Goal: Complete application form

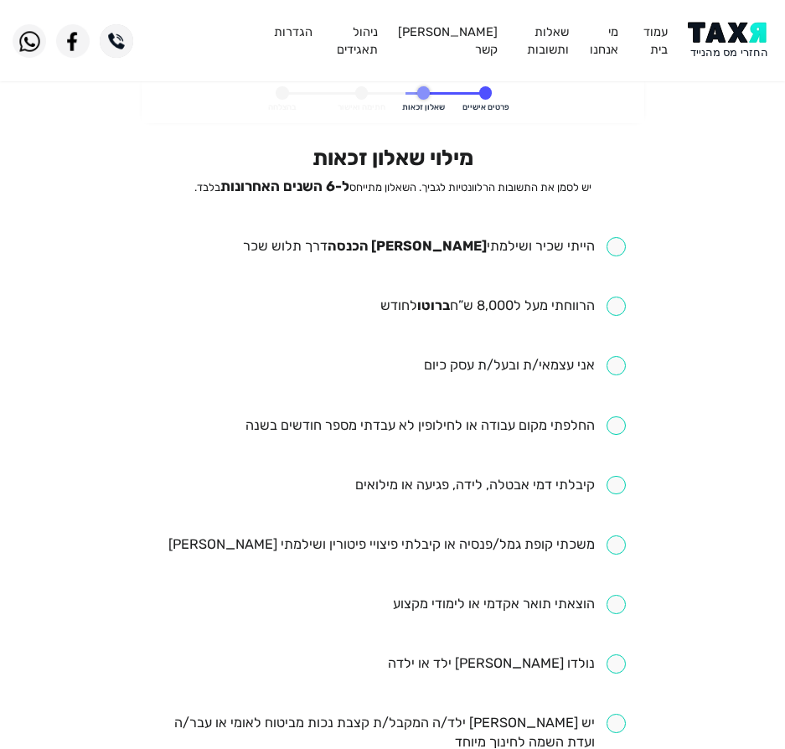
click at [496, 252] on input "checkbox" at bounding box center [434, 246] width 383 height 19
checkbox input "true"
click at [455, 306] on input "checkbox" at bounding box center [503, 306] width 246 height 19
checkbox input "true"
click at [439, 438] on ul "הייתי שכיר ושילמתי מס הכנסה דרך תלוש שכר הרווחתי מעל ל8,000 ש”ח ברוטו לחודש אני…" at bounding box center [392, 693] width 467 height 913
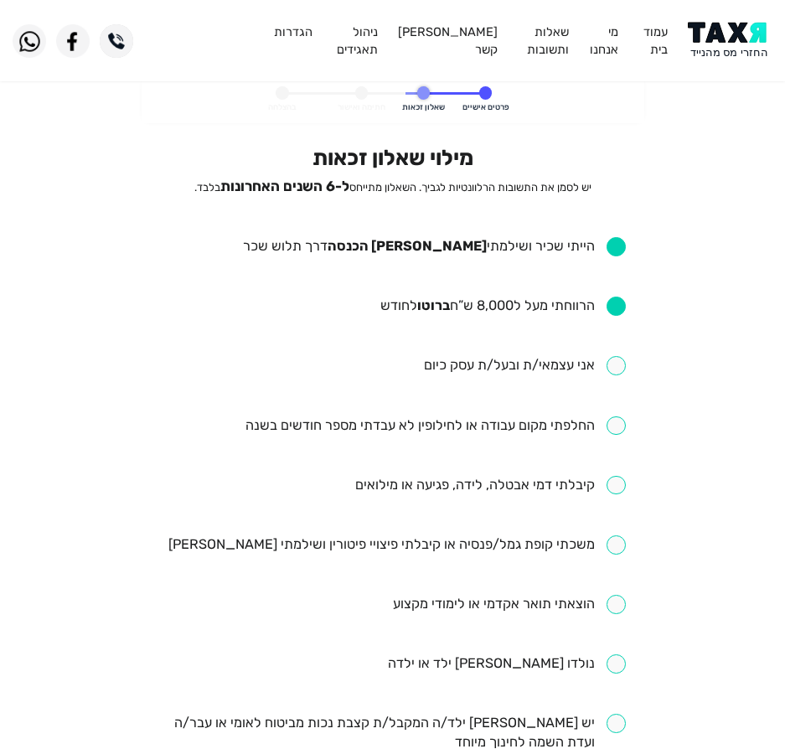
click at [453, 426] on input "checkbox" at bounding box center [436, 426] width 380 height 19
checkbox input "true"
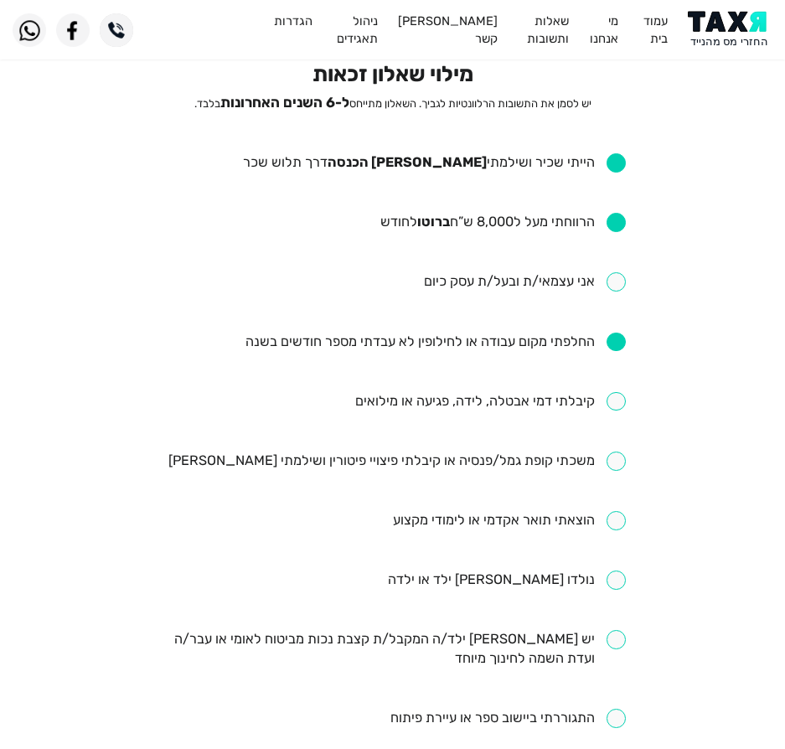
click at [482, 404] on input "checkbox" at bounding box center [490, 401] width 271 height 19
checkbox input "true"
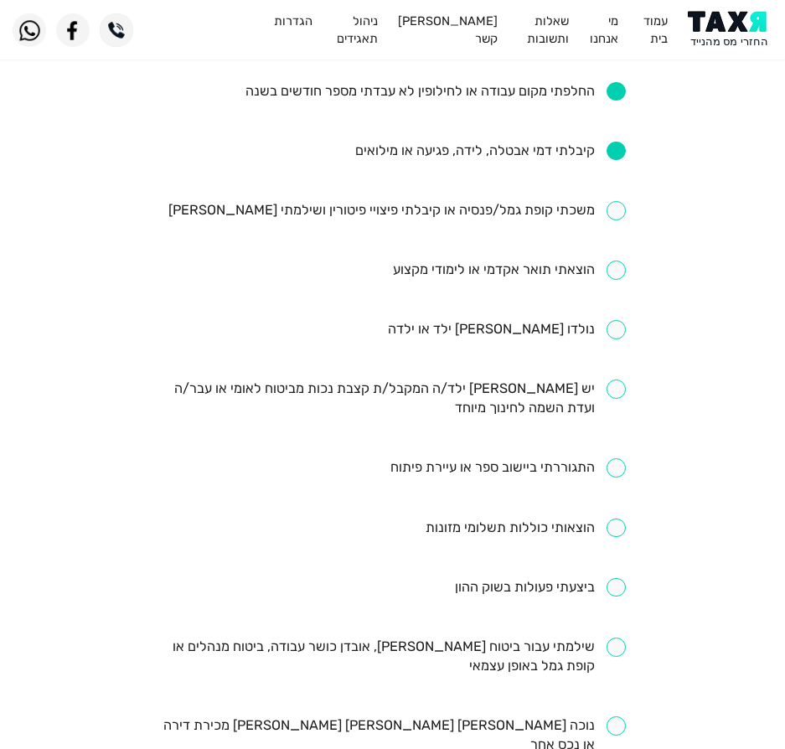
scroll to position [335, 0]
click at [448, 650] on input "checkbox" at bounding box center [392, 656] width 467 height 39
checkbox input "true"
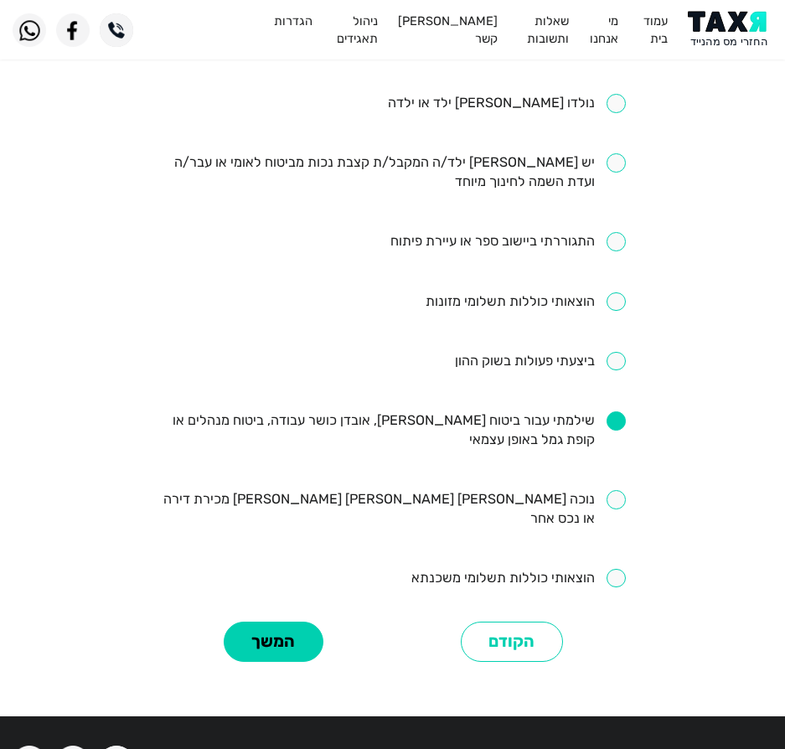
scroll to position [464, 0]
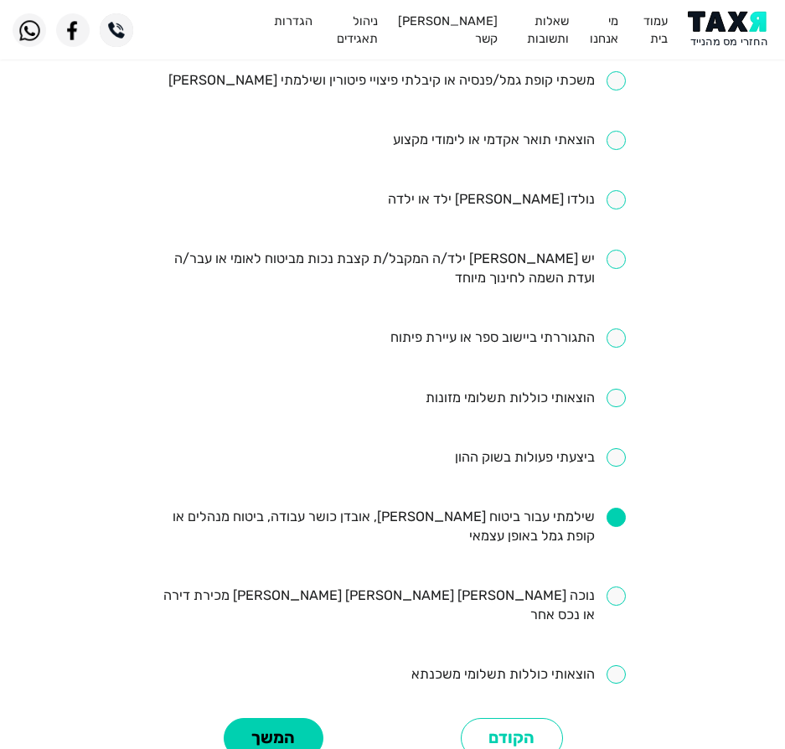
click at [509, 125] on ul "הייתי שכיר ושילמתי מס הכנסה דרך תלוש שכר הרווחתי מעל ל8,000 ש”ח ברוטו לחודש אני…" at bounding box center [392, 229] width 467 height 913
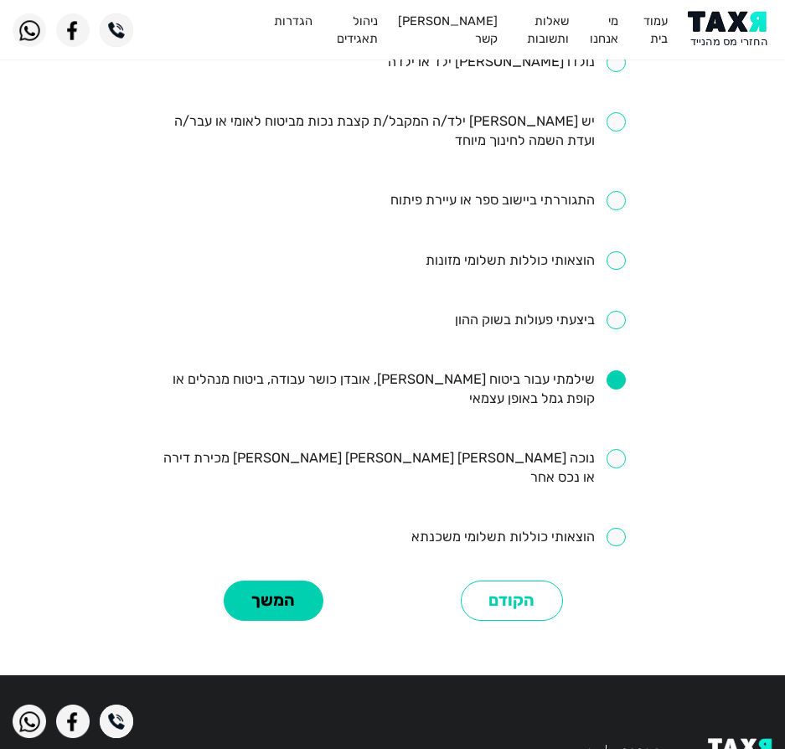
scroll to position [632, 0]
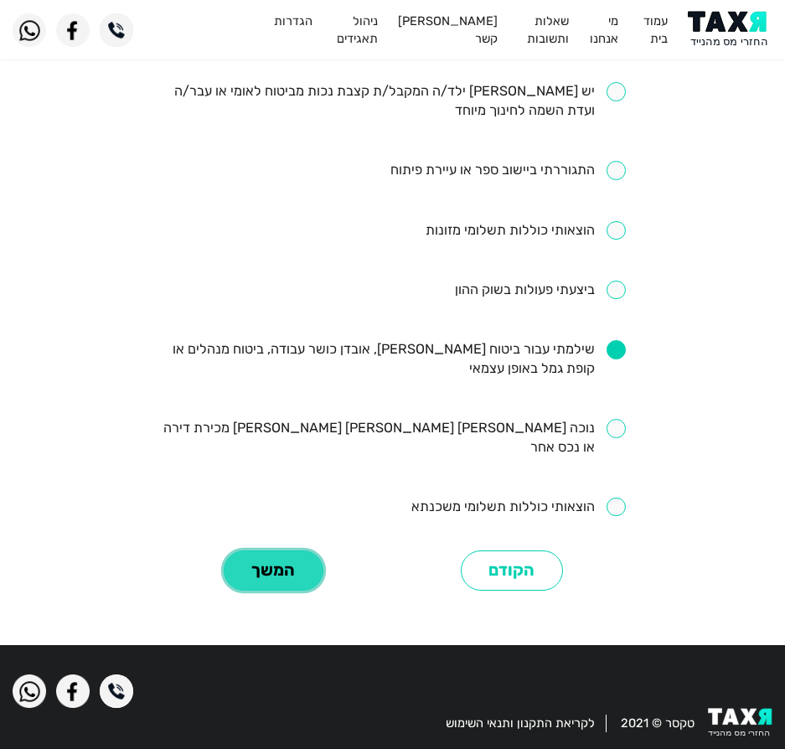
click at [274, 551] on button "המשך" at bounding box center [274, 571] width 100 height 41
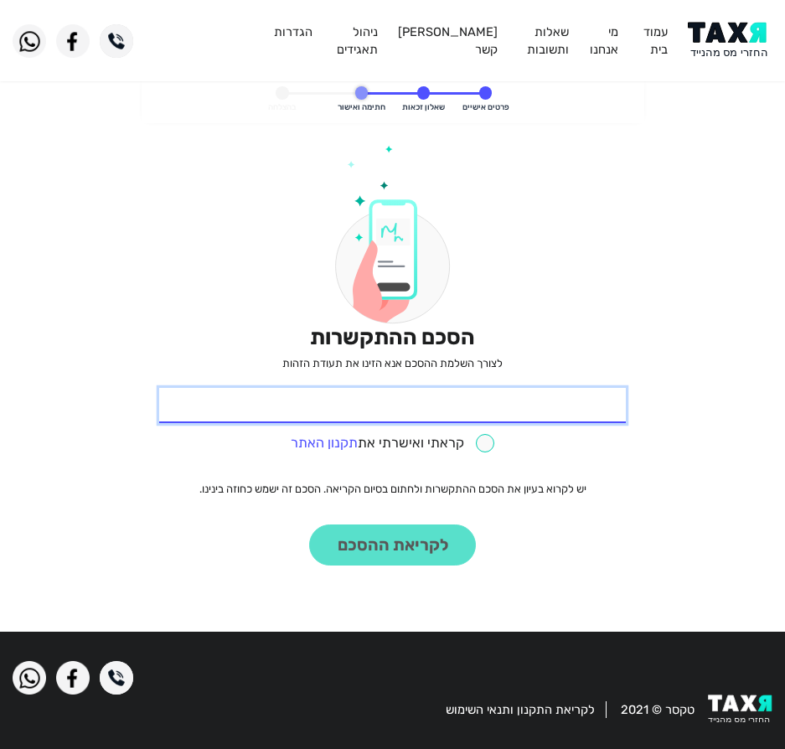
click at [351, 402] on input "* תעודת זהות" at bounding box center [392, 405] width 467 height 35
type input "318945078"
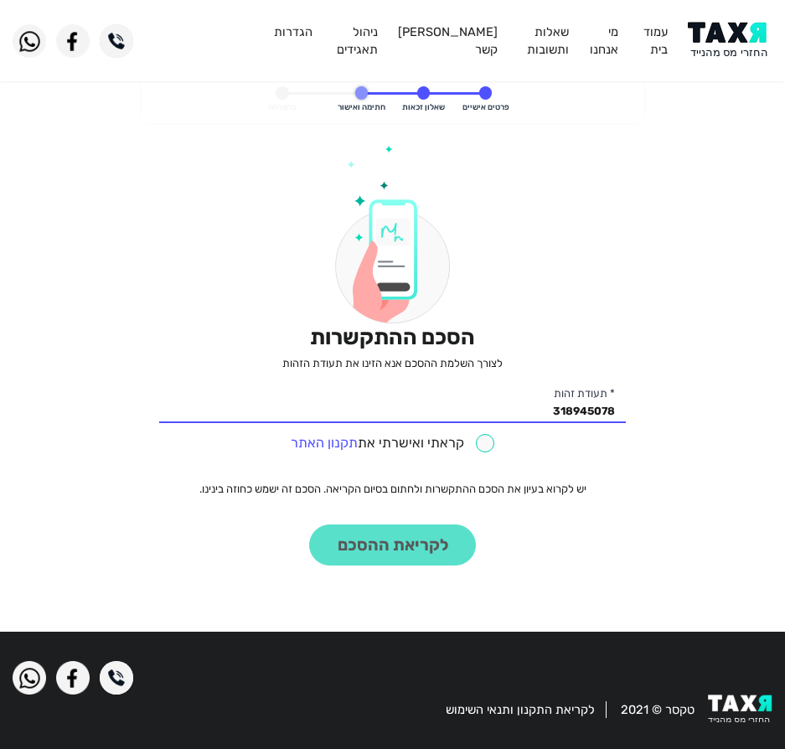
click at [411, 435] on input "checkbox" at bounding box center [393, 443] width 204 height 19
checkbox input "true"
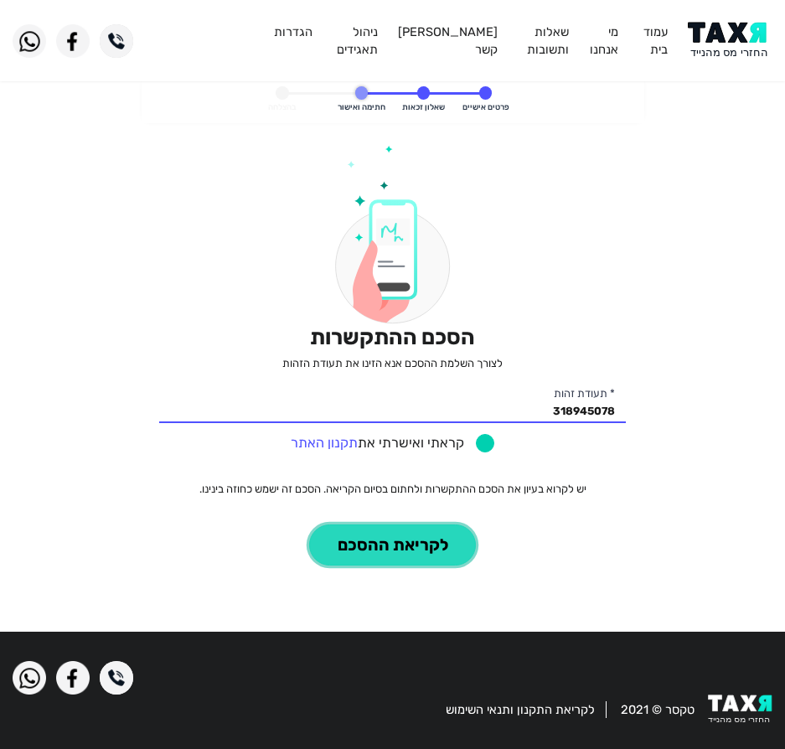
click at [432, 554] on button "לקריאת ההסכם" at bounding box center [392, 545] width 167 height 41
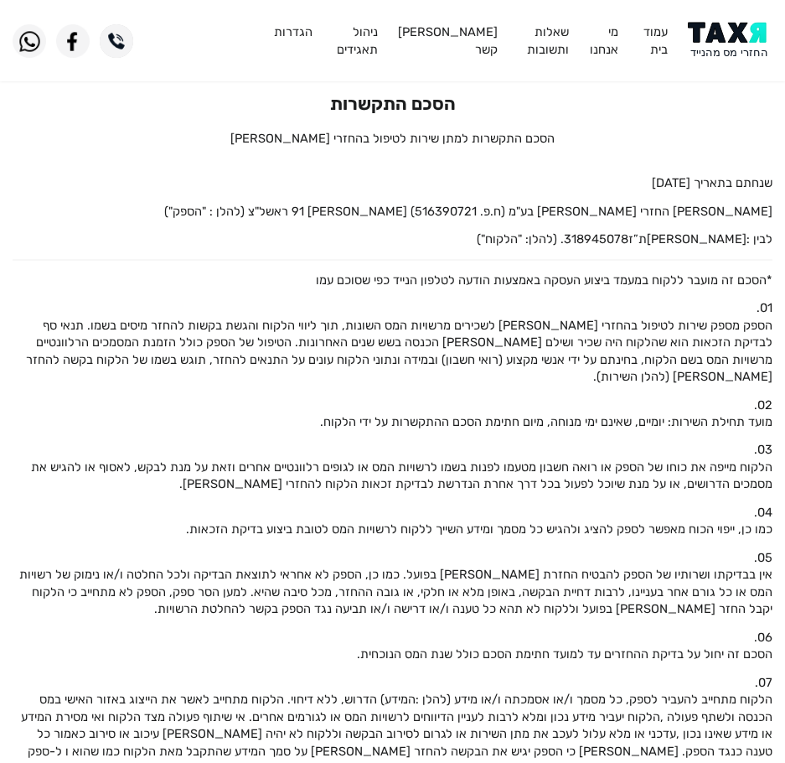
click at [724, 45] on img at bounding box center [730, 41] width 85 height 38
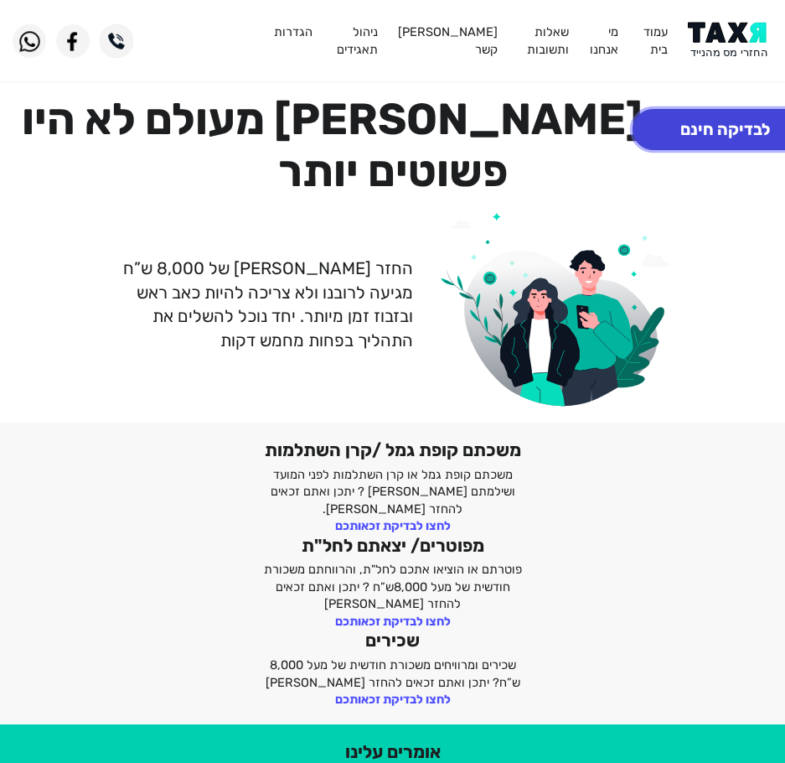
click at [706, 131] on button "לבדיקה חינם" at bounding box center [725, 129] width 185 height 41
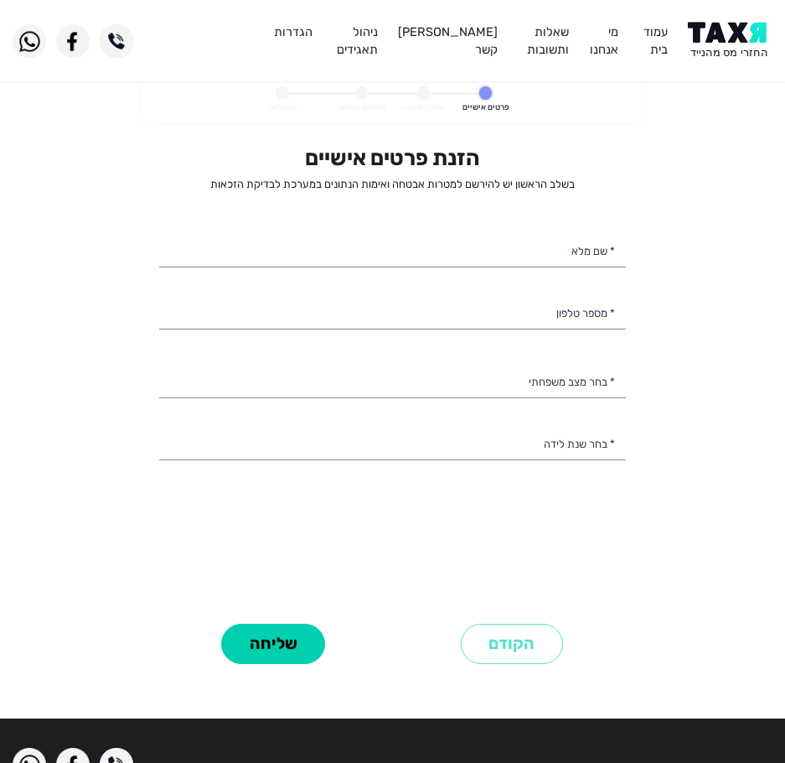
select select
click at [531, 245] on input "* שם מלא" at bounding box center [392, 250] width 467 height 35
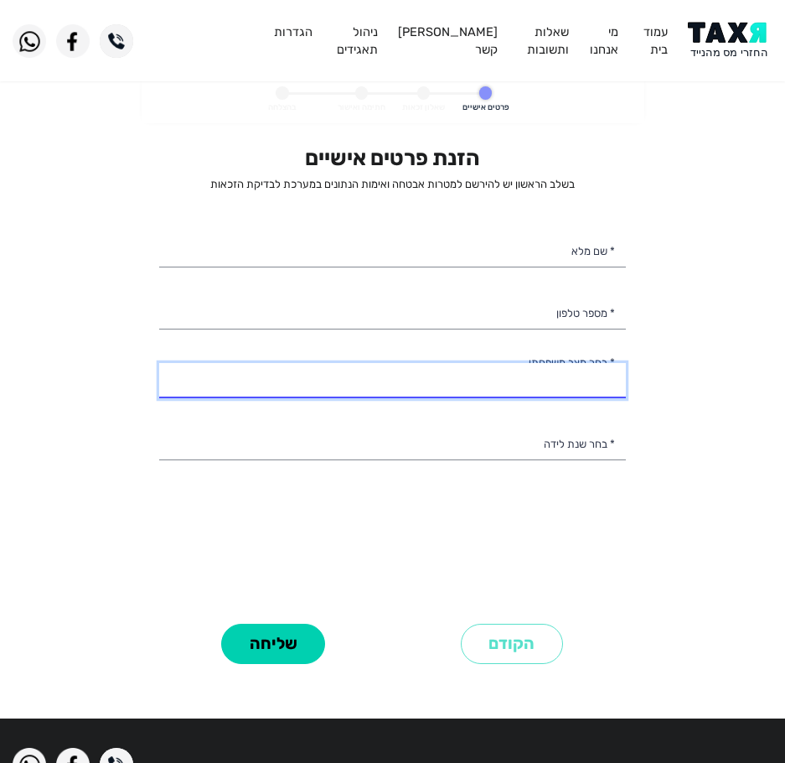
click at [553, 387] on select "רווק/ה נשוי/[PERSON_NAME]/ה אלמן/נה" at bounding box center [392, 380] width 467 height 35
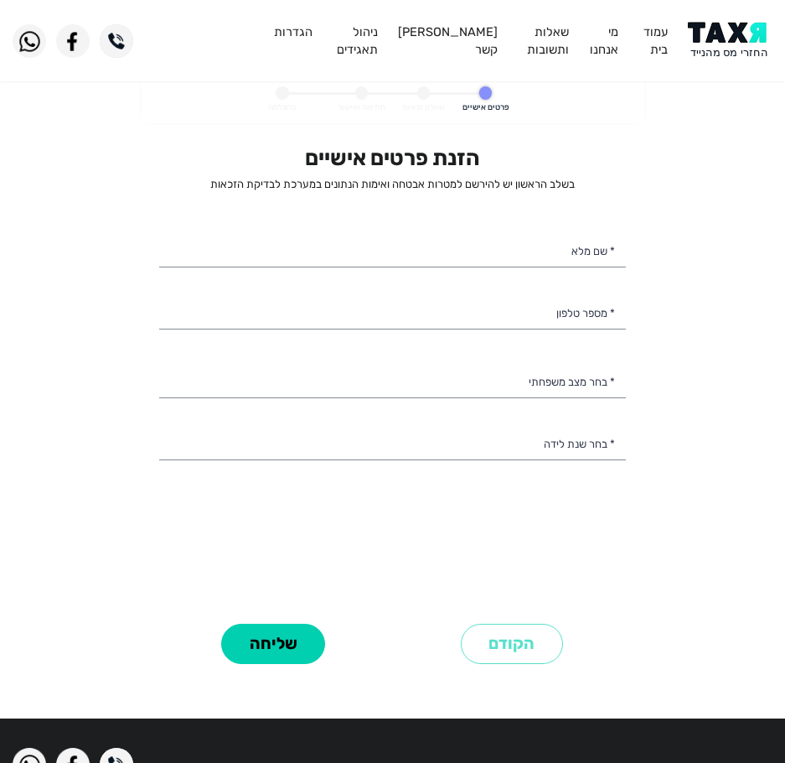
click at [571, 551] on div "הזנת פרטים אישיים בשלב הראשון יש להירשם למטרות אבטחה ואימות הנתונים במערכת לבדי…" at bounding box center [392, 381] width 467 height 473
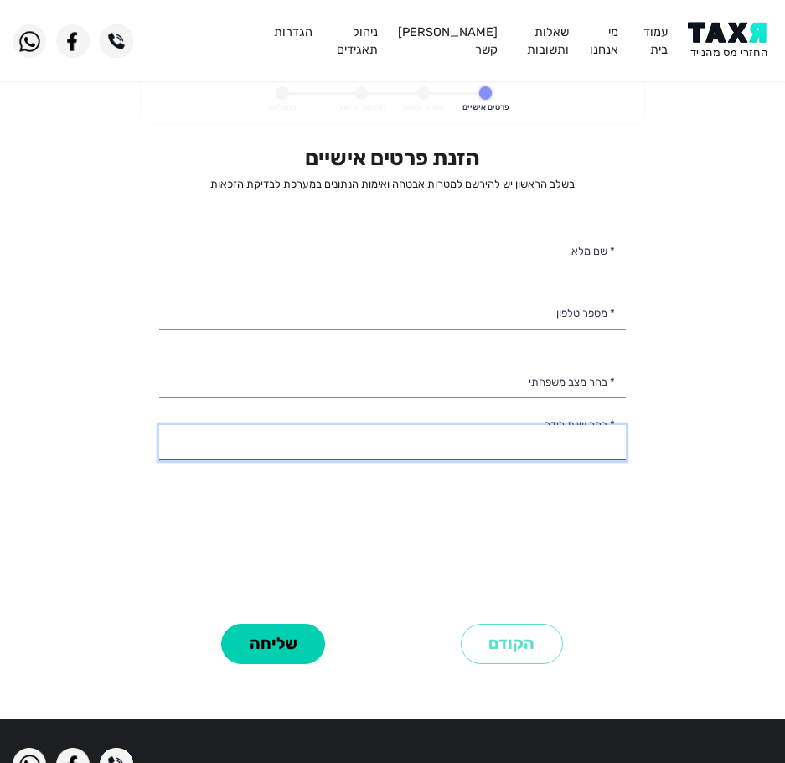
click at [479, 457] on select "2003 2002 2001 2000 1999 1998 1997 1996 1995 1994 1993 1992 1991 1990 1989 1988…" at bounding box center [392, 442] width 467 height 35
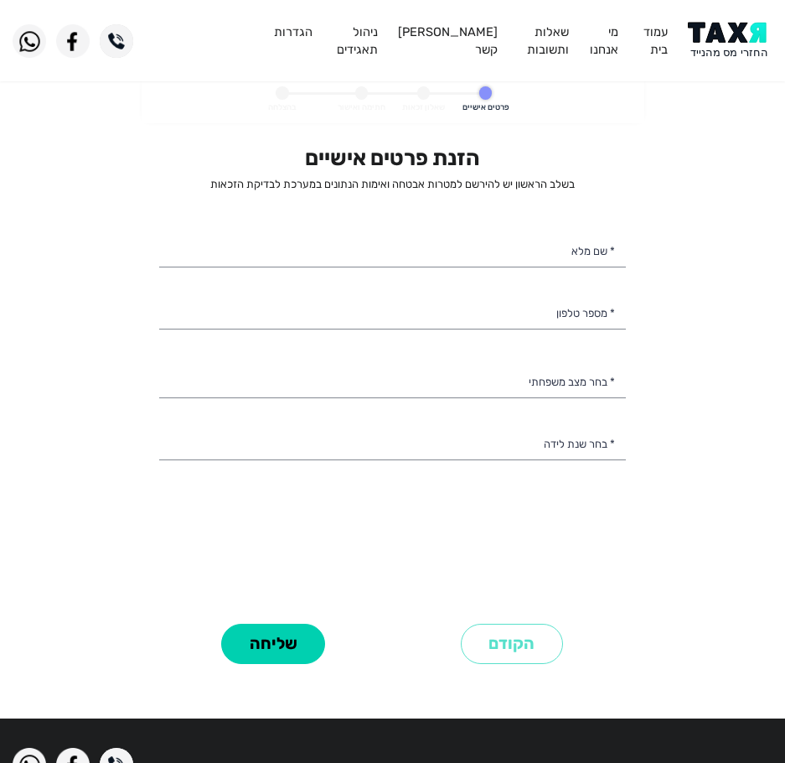
click at [432, 489] on div "הזנת פרטים אישיים בשלב הראשון יש להירשם למטרות אבטחה ואימות הנתונים במערכת לבדי…" at bounding box center [392, 381] width 467 height 473
click at [476, 265] on input "* שם מלא" at bounding box center [392, 250] width 467 height 35
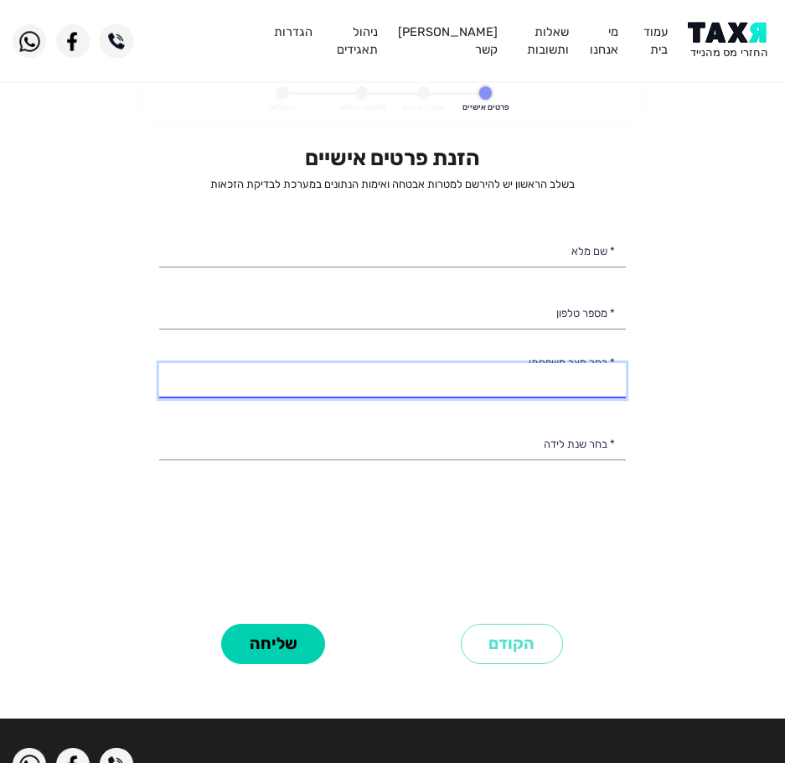
drag, startPoint x: 582, startPoint y: 380, endPoint x: 587, endPoint y: 372, distance: 10.2
click at [582, 378] on select "רווק/ה נשוי/[PERSON_NAME]/ה אלמן/נה" at bounding box center [392, 380] width 467 height 35
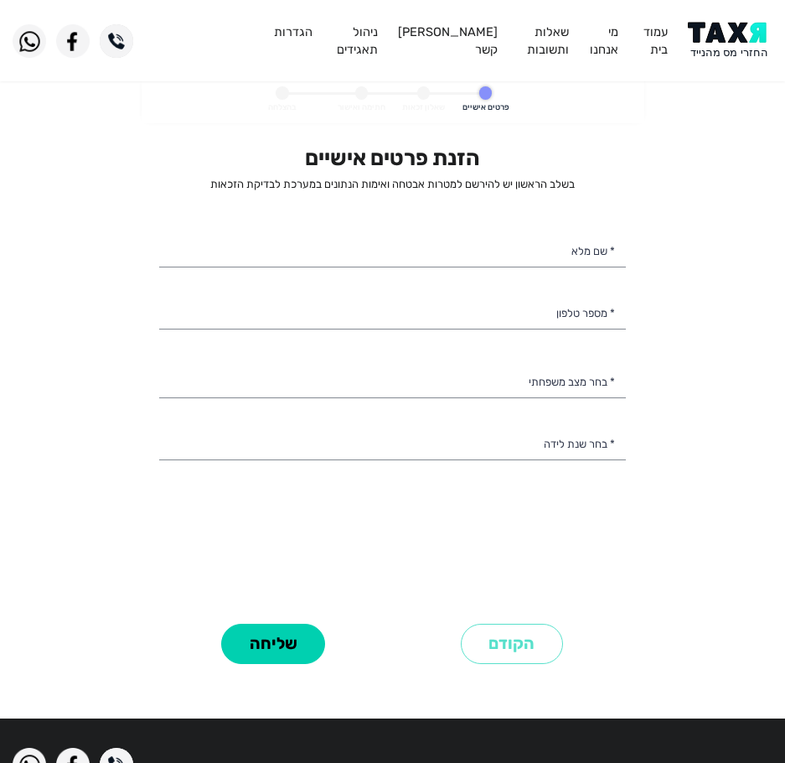
click at [361, 577] on div "הזנת פרטים אישיים בשלב הראשון יש להירשם למטרות אבטחה ואימות הנתונים במערכת לבדי…" at bounding box center [392, 381] width 467 height 473
click at [444, 244] on input "* שם מלא" at bounding box center [392, 250] width 467 height 35
drag, startPoint x: 174, startPoint y: 484, endPoint x: 686, endPoint y: 377, distance: 522.3
click at [686, 377] on personal-details "פרטים אישיים שאלון זכאות חתימה ואישור בהצלחה הזנת פרטים אישיים בשלב הראשון יש ל…" at bounding box center [392, 391] width 785 height 631
drag, startPoint x: 169, startPoint y: 110, endPoint x: 696, endPoint y: 191, distance: 533.4
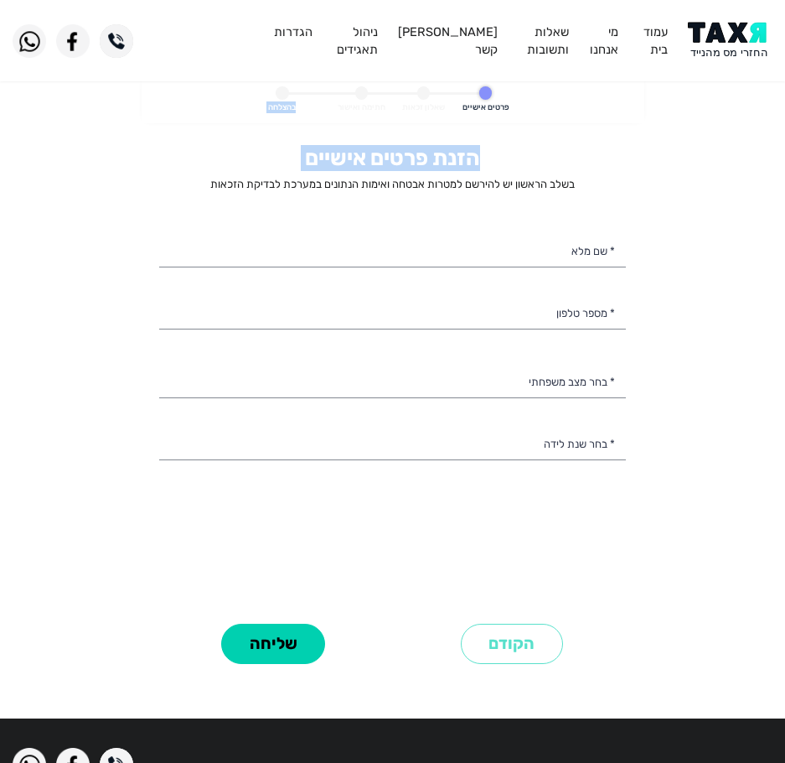
click at [696, 191] on personal-details "פרטים אישיים שאלון זכאות חתימה ואישור בהצלחה הזנת פרטים אישיים בשלב הראשון יש ל…" at bounding box center [392, 391] width 785 height 631
click at [623, 127] on form "פרטים אישיים שאלון זכאות חתימה ואישור בהצלחה הזנת פרטים אישיים בשלב הראשון יש ל…" at bounding box center [393, 391] width 503 height 631
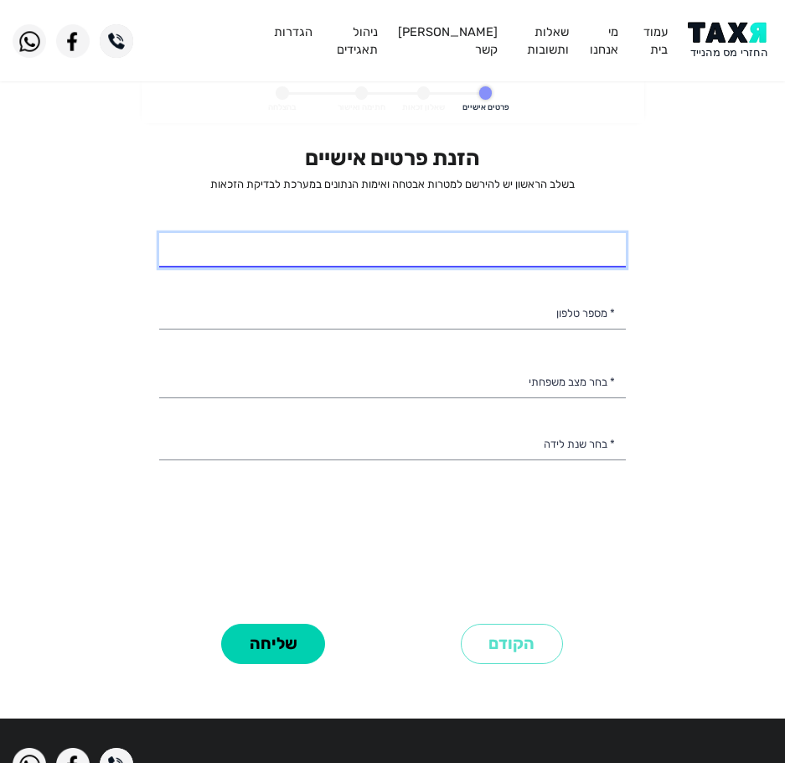
click at [426, 253] on input "* שם מלא" at bounding box center [392, 250] width 467 height 35
type input "[PERSON_NAME]"
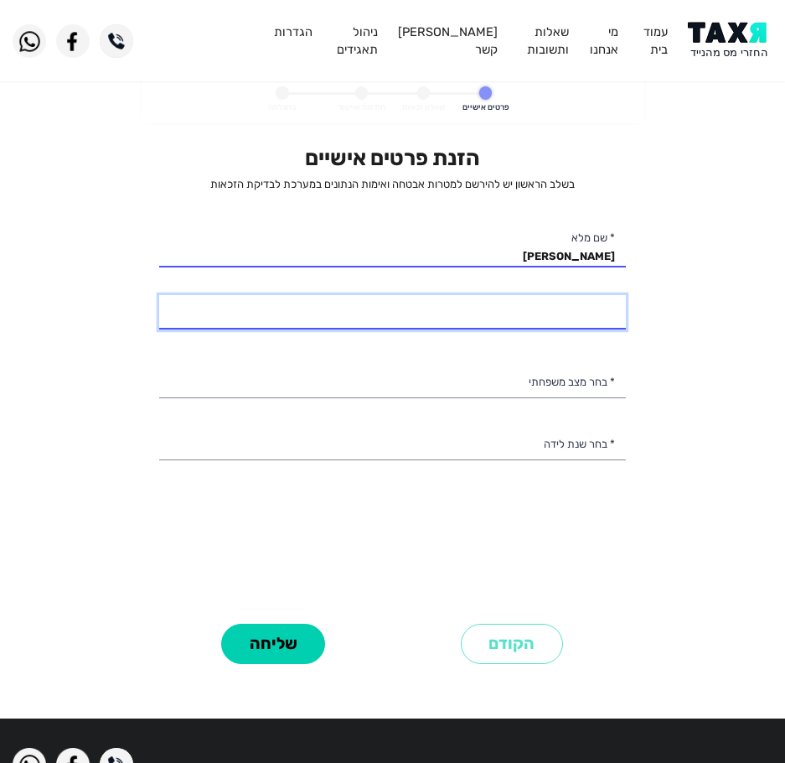
click at [506, 304] on input "* מספר טלפון" at bounding box center [392, 312] width 467 height 35
type input "052-3775984"
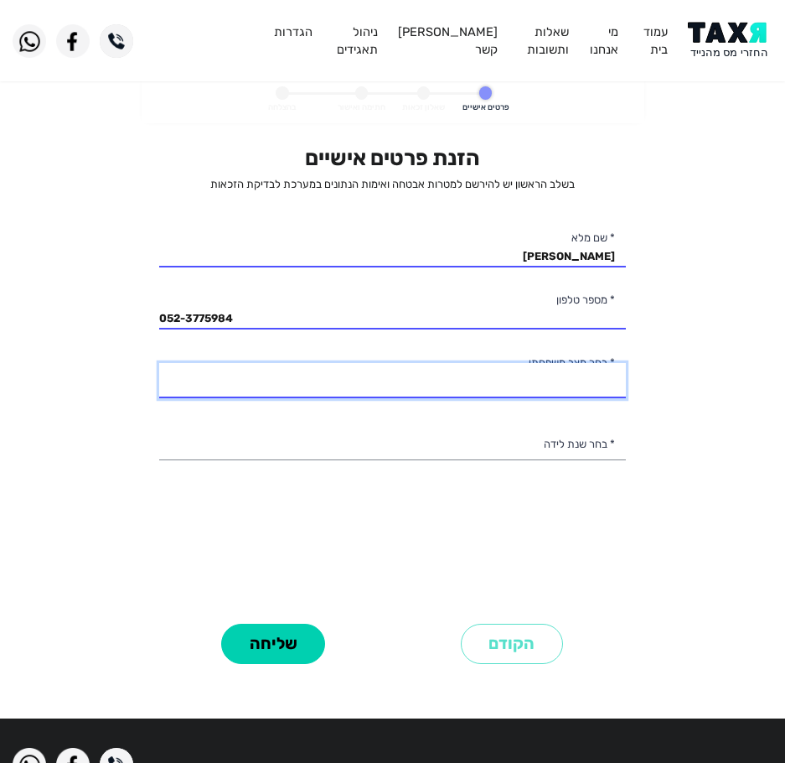
click at [558, 391] on select "רווק/ה נשוי/[PERSON_NAME]/ה אלמן/נה" at bounding box center [392, 380] width 467 height 35
select select "2: Married"
click at [159, 363] on select "רווק/ה נשוי/[PERSON_NAME]/ה אלמן/נה" at bounding box center [392, 380] width 467 height 35
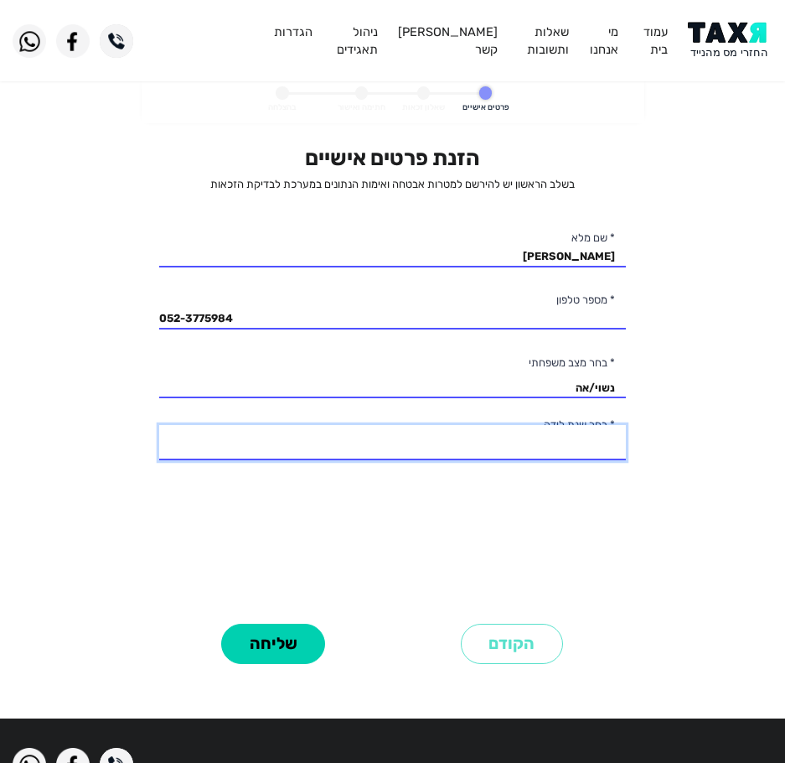
click at [484, 427] on select "2003 2002 2001 2000 1999 1998 1997 1996 1995 1994 1993 1992 1991 1990 1989 1988…" at bounding box center [392, 442] width 467 height 35
select select "9: 1995"
click at [159, 425] on select "2003 2002 2001 2000 1999 1998 1997 1996 1995 1994 1993 1992 1991 1990 1989 1988…" at bounding box center [392, 442] width 467 height 35
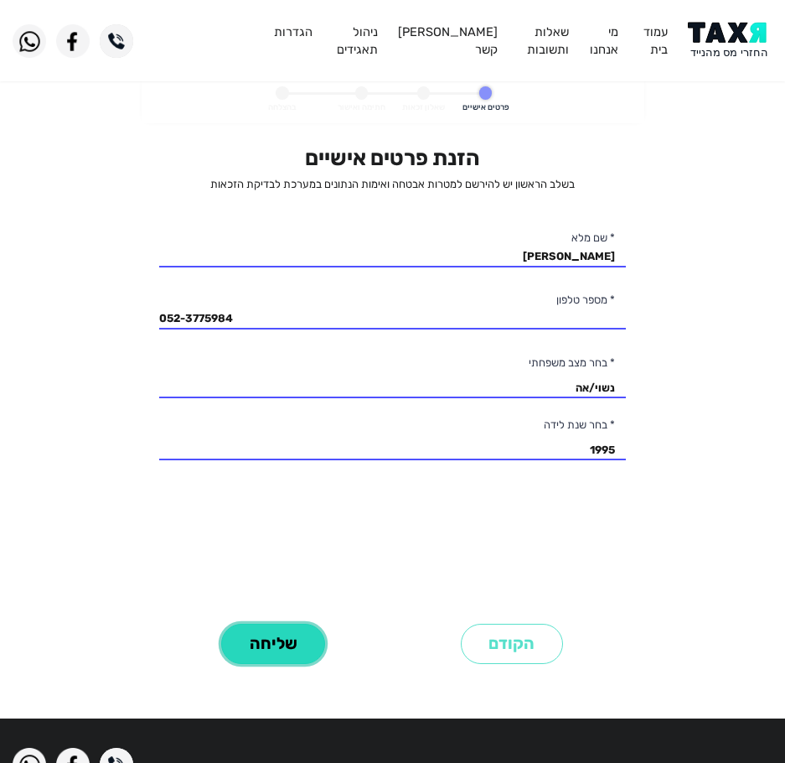
click at [292, 637] on button "שליחה" at bounding box center [273, 644] width 104 height 41
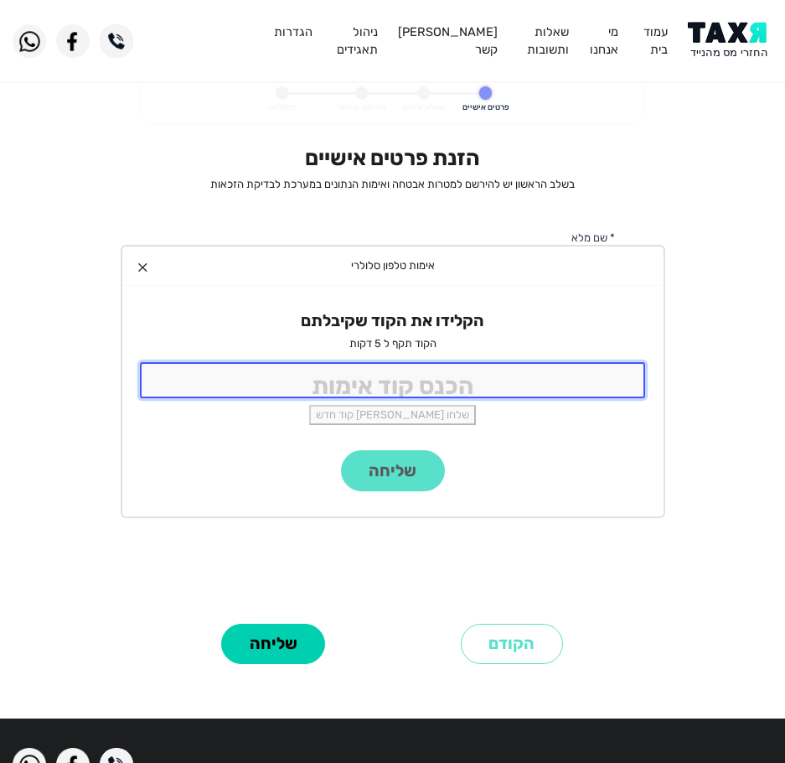
click at [447, 384] on input "tel" at bounding box center [393, 380] width 506 height 36
type input "9988"
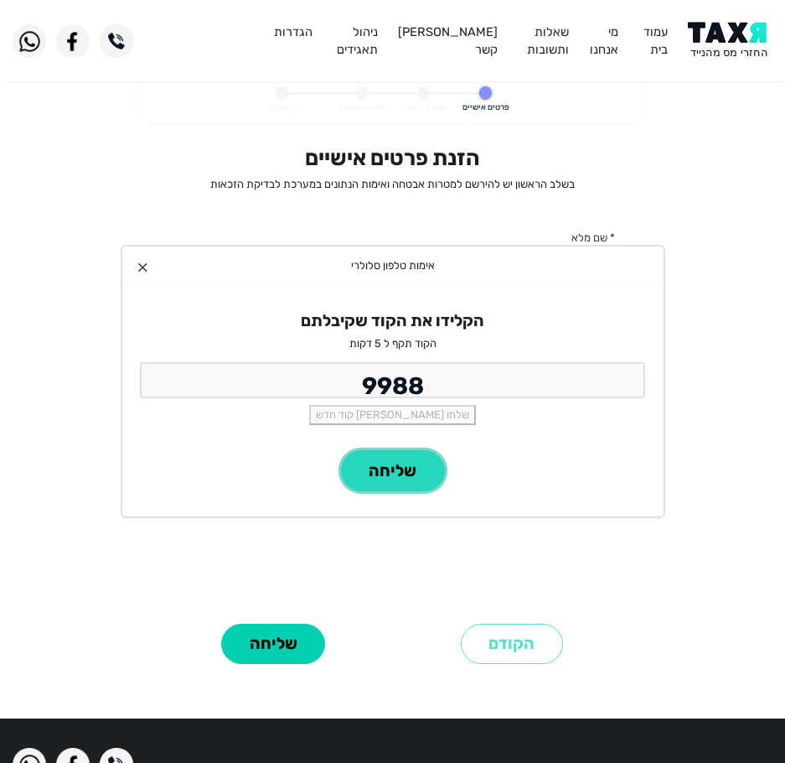
click at [415, 455] on button "שליחה" at bounding box center [393, 470] width 104 height 41
